Goal: Information Seeking & Learning: Find specific fact

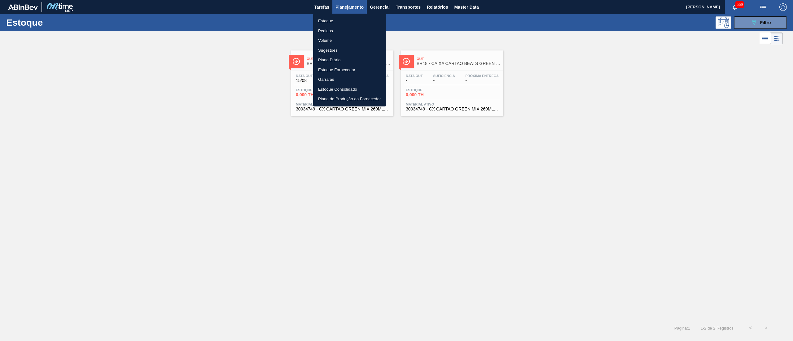
click at [262, 190] on div at bounding box center [396, 170] width 793 height 341
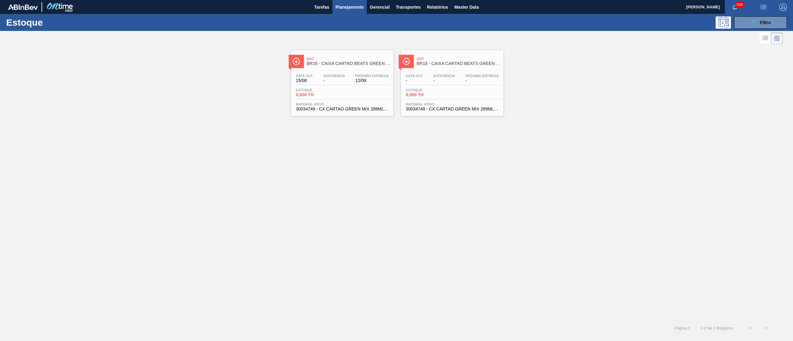
click at [332, 111] on span "30034749 - CX CARTAO GREEN MIX 269ML LN C6" at bounding box center [342, 109] width 93 height 5
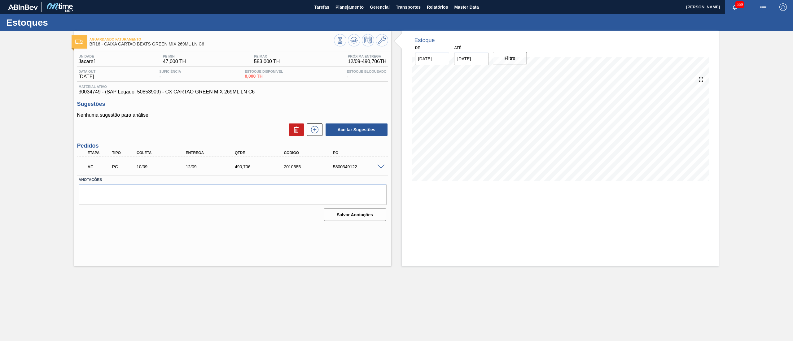
click at [382, 167] on span at bounding box center [380, 167] width 7 height 5
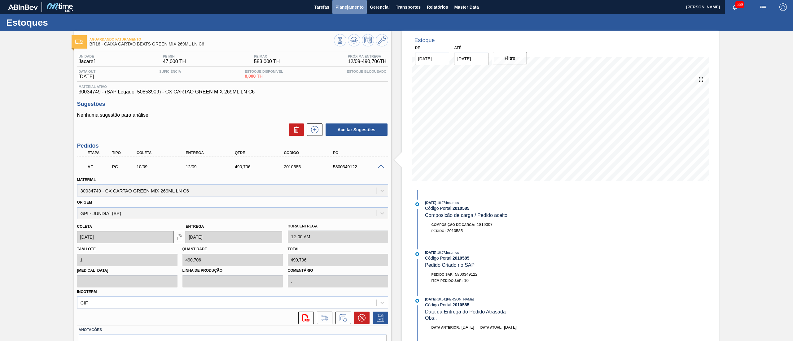
click at [354, 9] on span "Planejamento" at bounding box center [350, 6] width 28 height 7
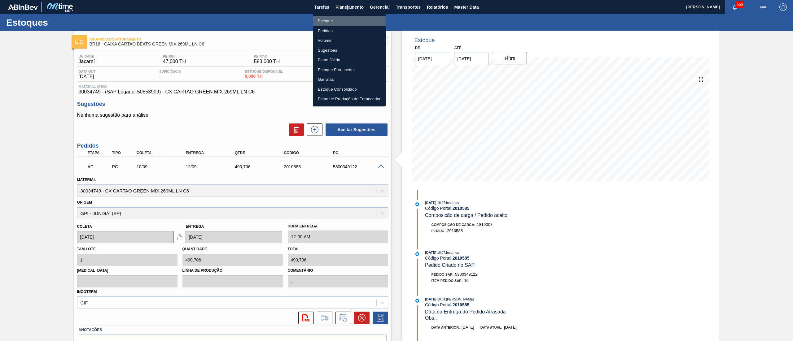
click at [352, 17] on li "Estoque" at bounding box center [349, 21] width 73 height 10
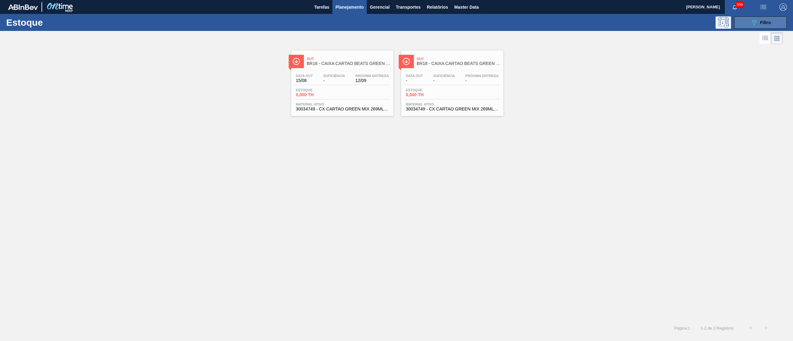
click at [773, 25] on button "089F7B8B-B2A5-4AFE-B5C0-19BA573D28AC Filtro" at bounding box center [760, 22] width 53 height 12
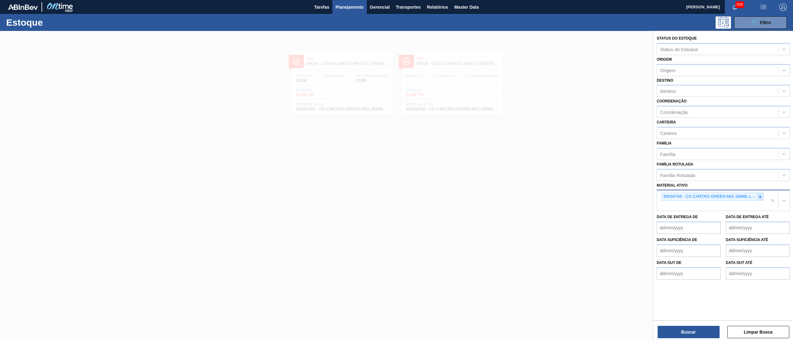
click at [763, 193] on div at bounding box center [760, 197] width 7 height 8
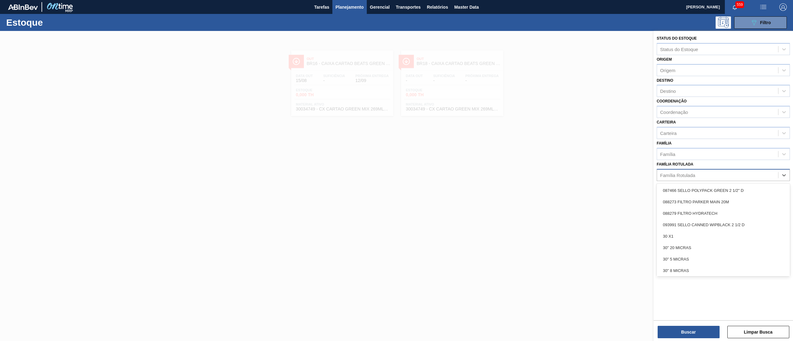
click at [733, 178] on div "Família Rotulada" at bounding box center [717, 175] width 121 height 9
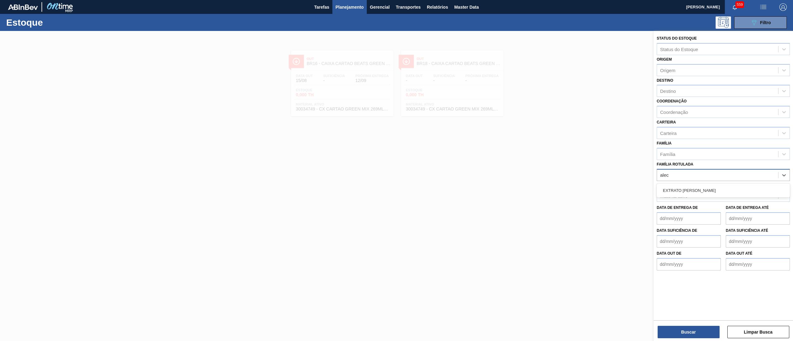
type Rotulada "alecr"
click at [719, 193] on div "EXTRATO [PERSON_NAME]" at bounding box center [723, 190] width 133 height 11
click at [675, 327] on button "Buscar" at bounding box center [689, 332] width 62 height 12
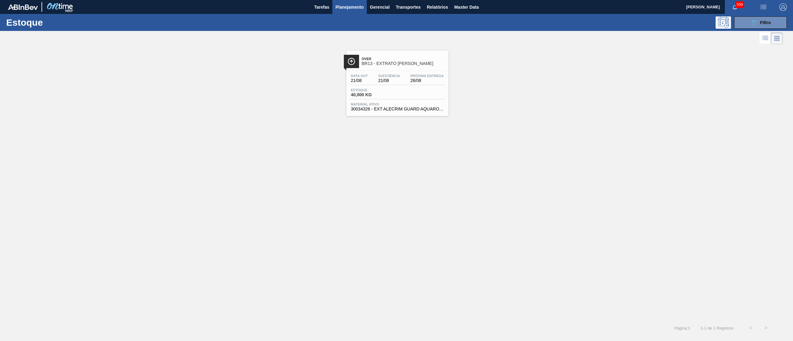
click at [401, 110] on span "30034326 - EXT ALECRIM GUARD AQUAROX4927 20KG" at bounding box center [397, 109] width 93 height 5
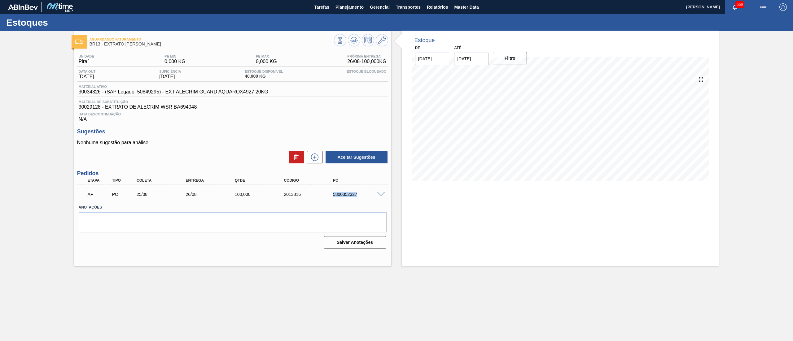
drag, startPoint x: 325, startPoint y: 194, endPoint x: 365, endPoint y: 192, distance: 39.4
click at [365, 192] on div "AF PC 25/08 26/08 100,000 2013816 5800352327" at bounding box center [231, 194] width 295 height 12
copy div "5800352327"
click at [361, 12] on button "Planejamento" at bounding box center [350, 7] width 34 height 14
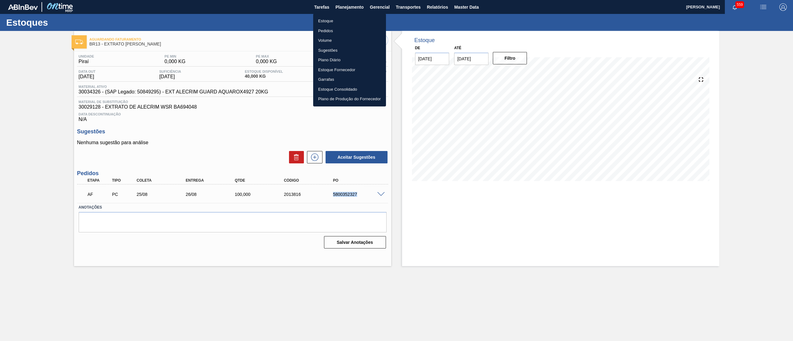
click at [345, 22] on li "Estoque" at bounding box center [349, 21] width 73 height 10
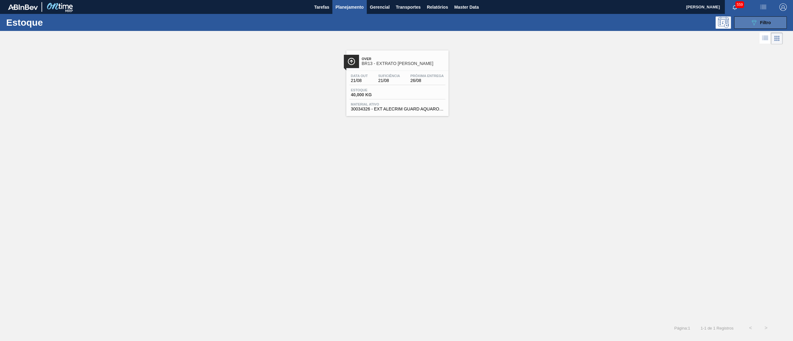
click at [750, 22] on button "089F7B8B-B2A5-4AFE-B5C0-19BA573D28AC Filtro" at bounding box center [760, 22] width 53 height 12
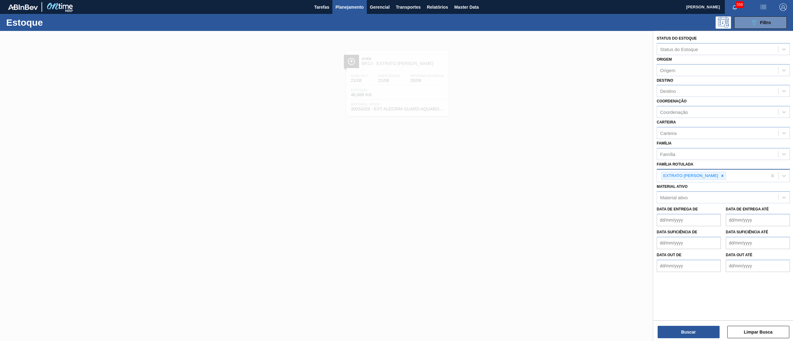
click at [717, 176] on div "EXTRATO [PERSON_NAME]" at bounding box center [693, 176] width 65 height 8
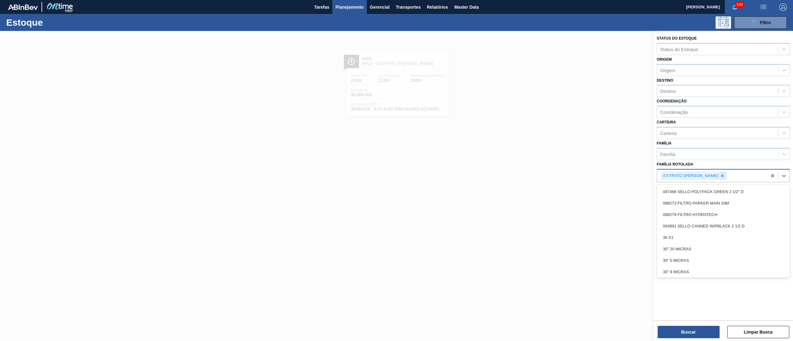
click at [720, 174] on icon at bounding box center [722, 176] width 4 height 4
click at [716, 166] on div "Família Rotulada option EXTRATO DE ALECRIM, deselected. option 087466 SELLO POL…" at bounding box center [723, 170] width 133 height 21
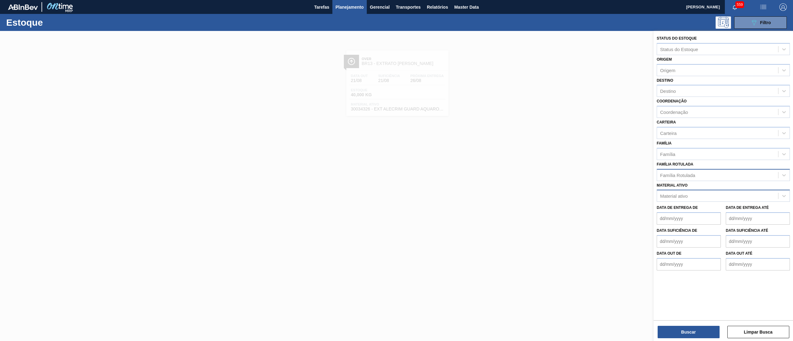
click at [709, 197] on div "Material ativo" at bounding box center [717, 196] width 121 height 9
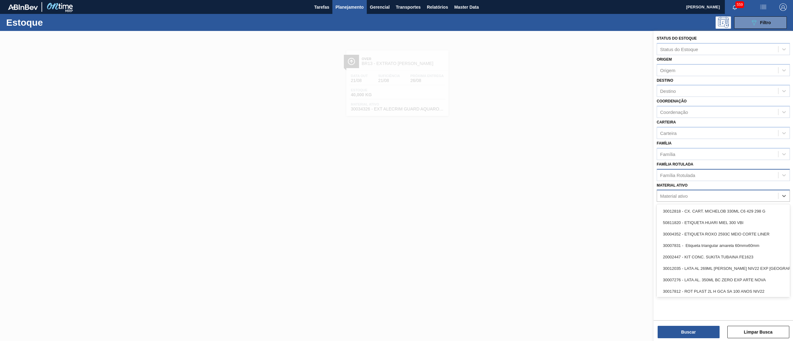
paste ativo "30034518"
type ativo "30034518"
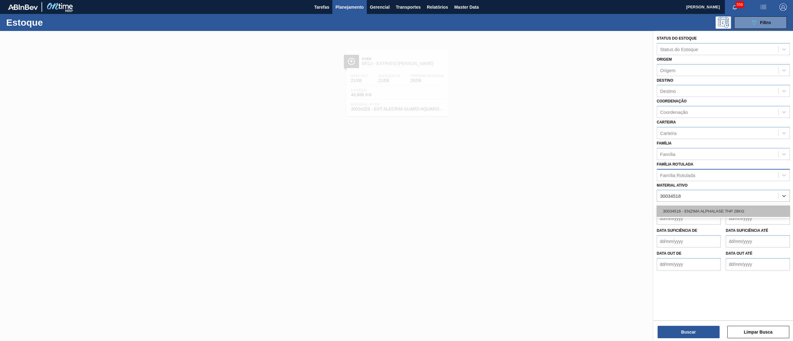
click at [712, 210] on div "30034518 - ENZIMA ALPHALASE THP 28KG" at bounding box center [723, 211] width 133 height 11
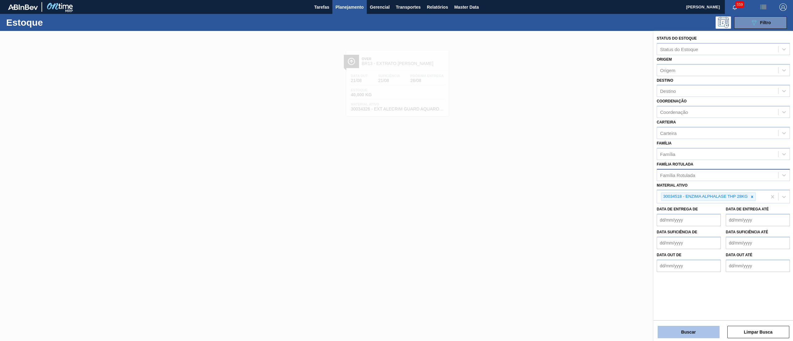
click at [677, 332] on button "Buscar" at bounding box center [689, 332] width 62 height 12
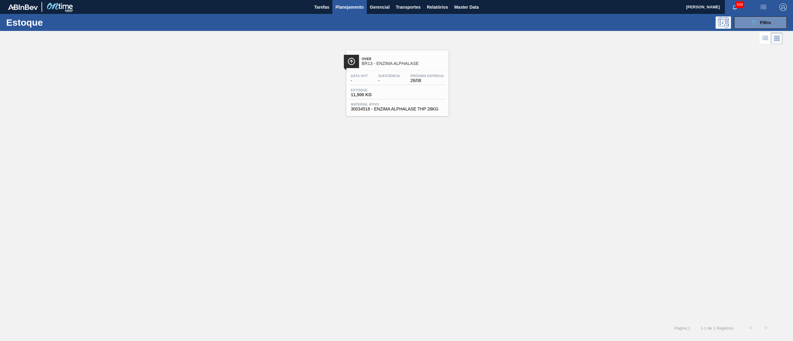
click at [390, 104] on span "Material ativo" at bounding box center [397, 105] width 93 height 4
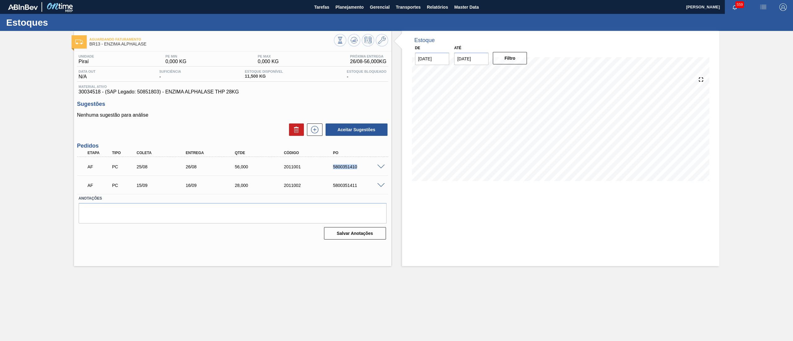
drag, startPoint x: 331, startPoint y: 169, endPoint x: 378, endPoint y: 165, distance: 47.6
click at [378, 165] on div "AF PC 25/08 26/08 56,000 2011001 5800351410" at bounding box center [232, 166] width 311 height 15
copy div "5800351410"
drag, startPoint x: 327, startPoint y: 185, endPoint x: 357, endPoint y: 184, distance: 30.7
click at [357, 184] on div "AF PC 15/09 16/09 28,000 2011002 5800351411" at bounding box center [231, 185] width 295 height 12
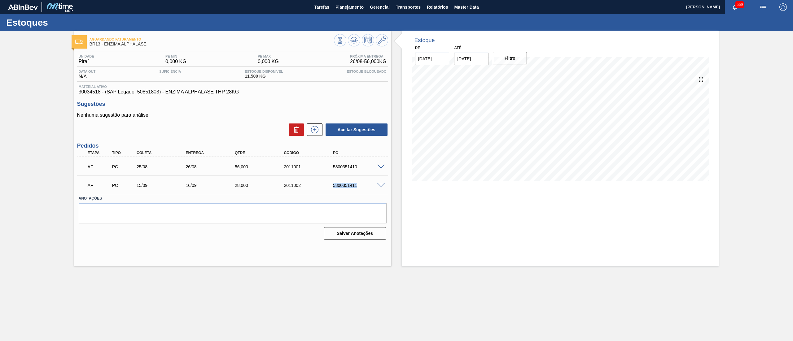
copy div "5800351411"
click at [348, 3] on span "Planejamento" at bounding box center [350, 6] width 28 height 7
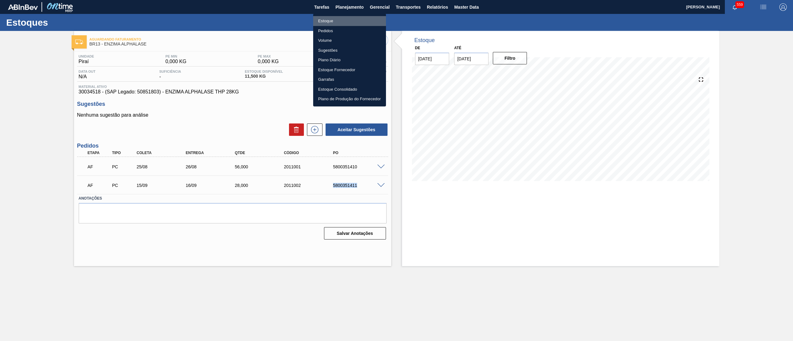
click at [340, 18] on li "Estoque" at bounding box center [349, 21] width 73 height 10
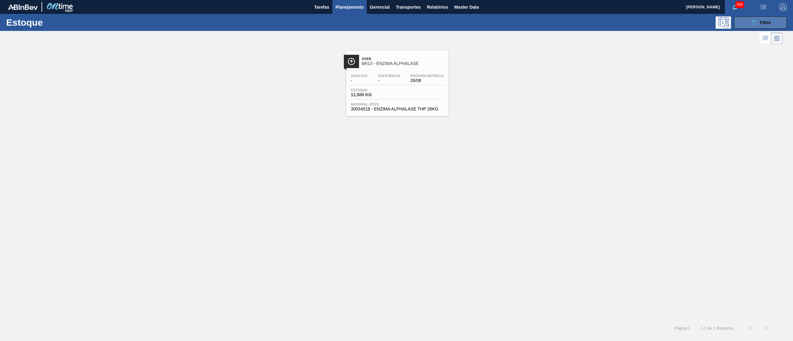
click at [746, 22] on button "089F7B8B-B2A5-4AFE-B5C0-19BA573D28AC Filtro" at bounding box center [760, 22] width 53 height 12
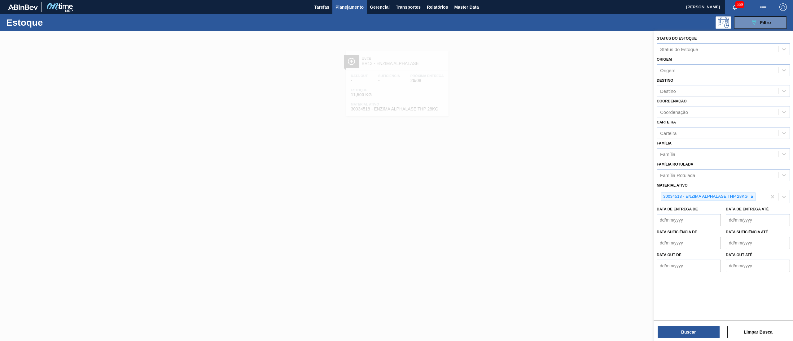
click at [756, 198] on div "30034518 - ENZIMA ALPHALASE THP 28KG" at bounding box center [712, 197] width 110 height 13
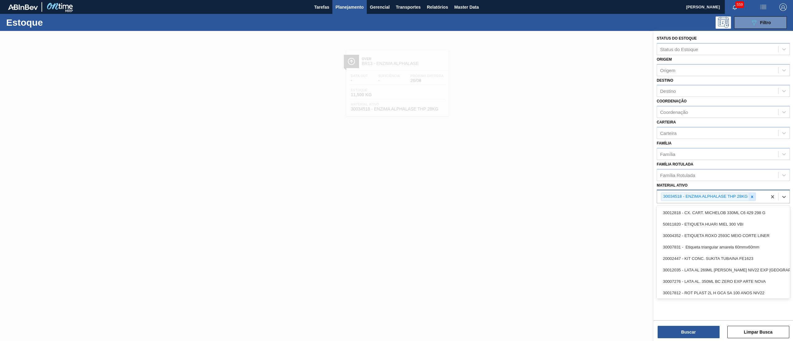
click at [752, 195] on icon at bounding box center [752, 197] width 4 height 4
paste ativo "FILME CONTRATIL LISO 480x50"
type ativo "FILME CONTRATIL LISO 480x50"
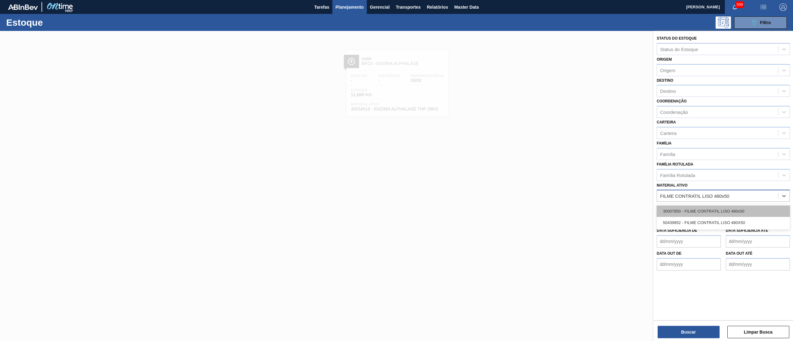
click at [750, 207] on div "30007850 - FILME CONTRATIL LISO 480x50" at bounding box center [723, 211] width 133 height 11
click at [694, 320] on div "Status do Estoque Status do Estoque Origem Origem Destino Destino Coordenação C…" at bounding box center [723, 187] width 139 height 312
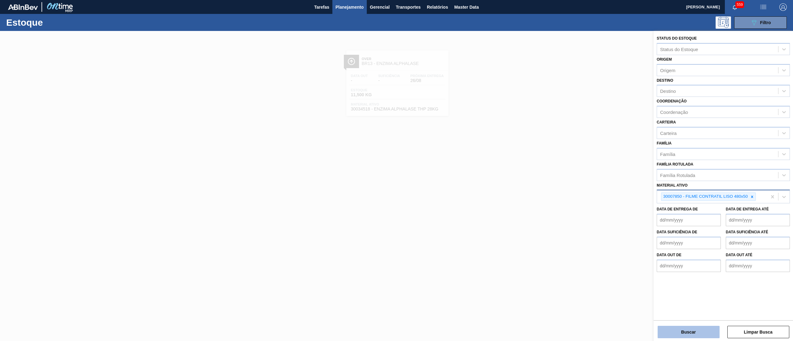
click at [694, 331] on button "Buscar" at bounding box center [689, 332] width 62 height 12
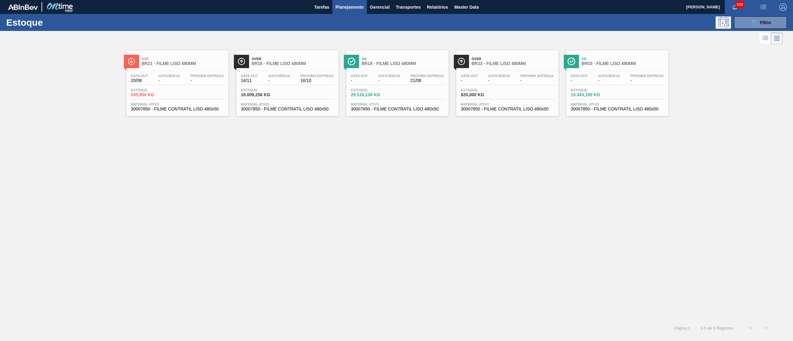
click at [273, 113] on div "Data out 14/11 Suficiência - Próxima Entrega 16/10 Estoque 18.009,256 KG Materi…" at bounding box center [287, 92] width 102 height 42
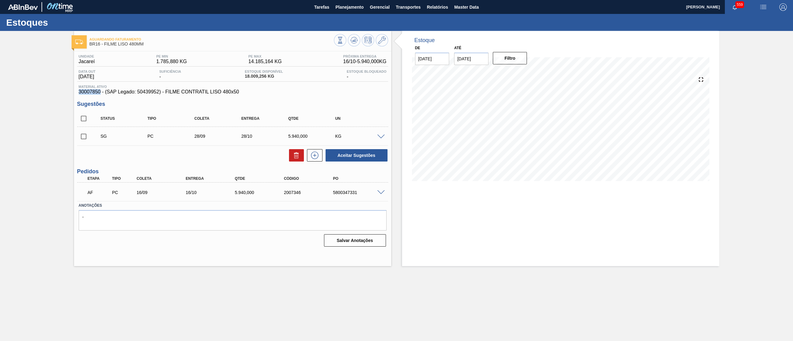
drag, startPoint x: 78, startPoint y: 94, endPoint x: 101, endPoint y: 93, distance: 23.0
click at [101, 93] on div "Material ativo 30007850 - (SAP Legado: 50439952) - FILME CONTRATIL LISO 480x50" at bounding box center [232, 90] width 311 height 10
copy span "30007850"
drag, startPoint x: 244, startPoint y: 95, endPoint x: 166, endPoint y: 94, distance: 78.1
click at [166, 94] on span "30007850 - (SAP Legado: 50439952) - FILME CONTRATIL LISO 480x50" at bounding box center [233, 92] width 308 height 6
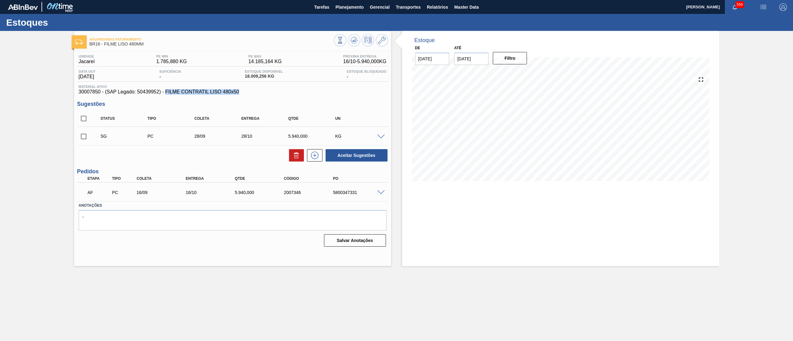
copy span "FILME CONTRATIL LISO 480x50"
